Goal: Transaction & Acquisition: Purchase product/service

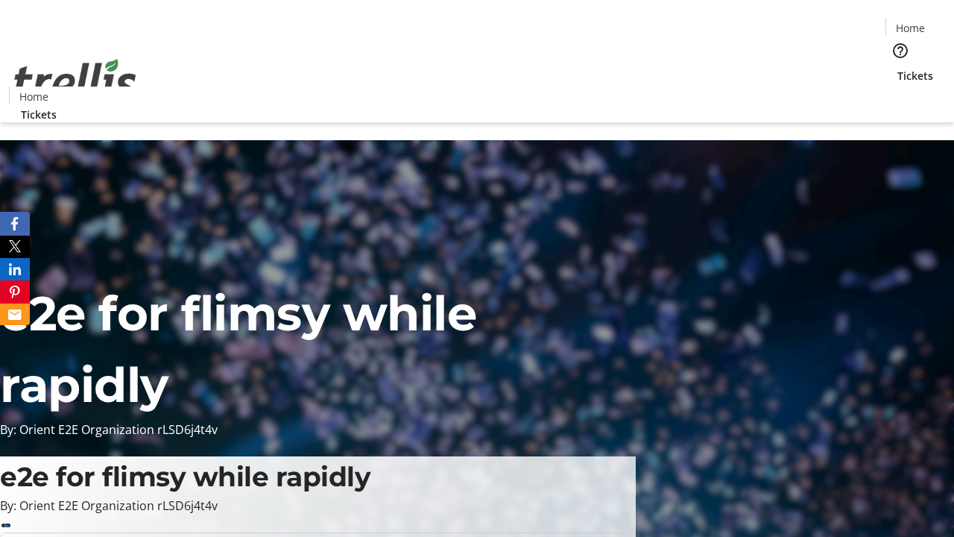
click at [897, 68] on span "Tickets" at bounding box center [915, 76] width 36 height 16
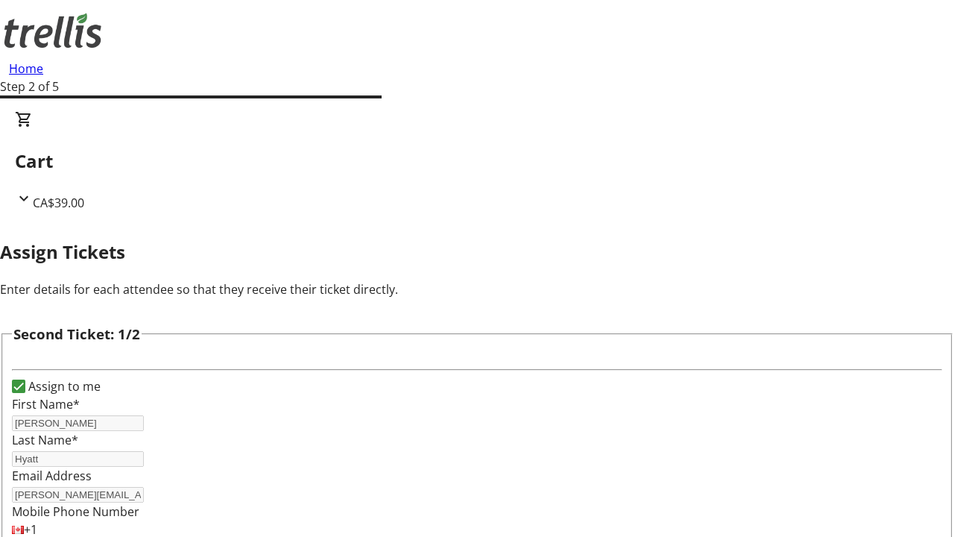
type input "[PERSON_NAME]"
type input "Will"
type input "[PERSON_NAME][EMAIL_ADDRESS][DOMAIN_NAME]"
